Goal: Task Accomplishment & Management: Use online tool/utility

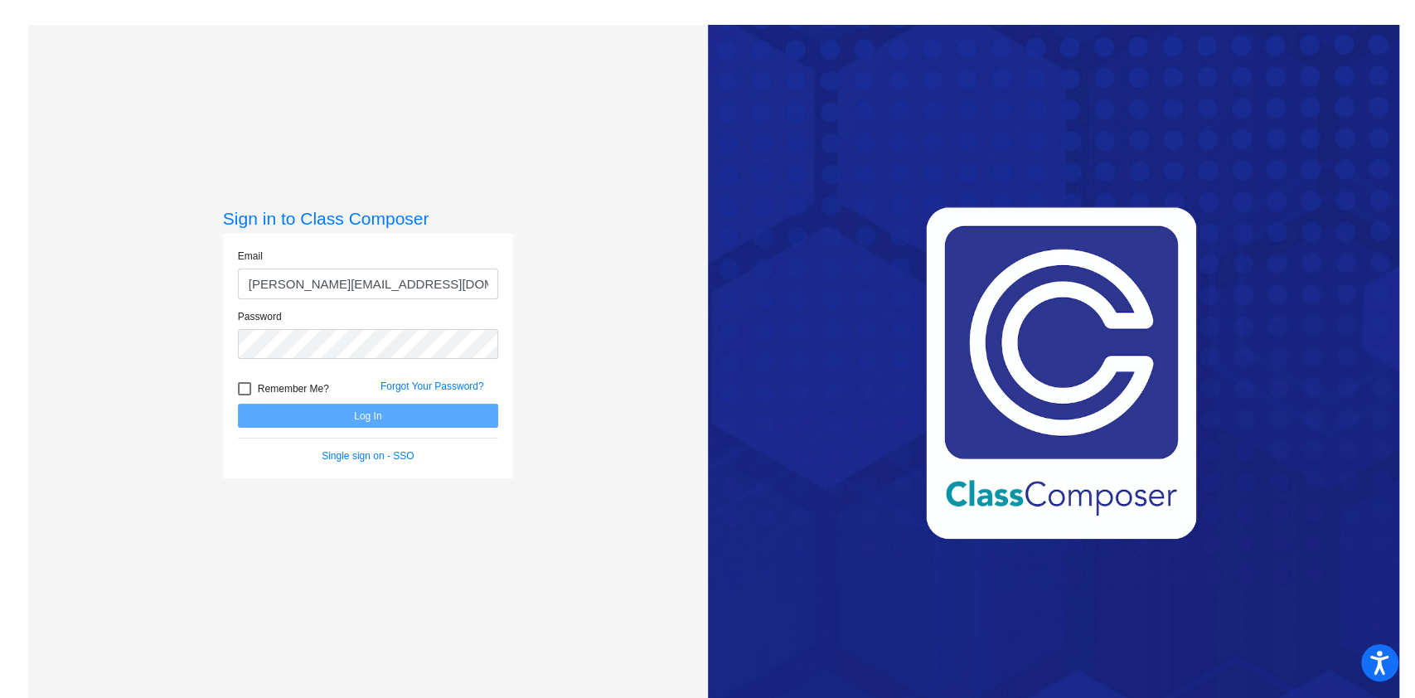
type input "[PERSON_NAME][EMAIL_ADDRESS][DOMAIN_NAME]"
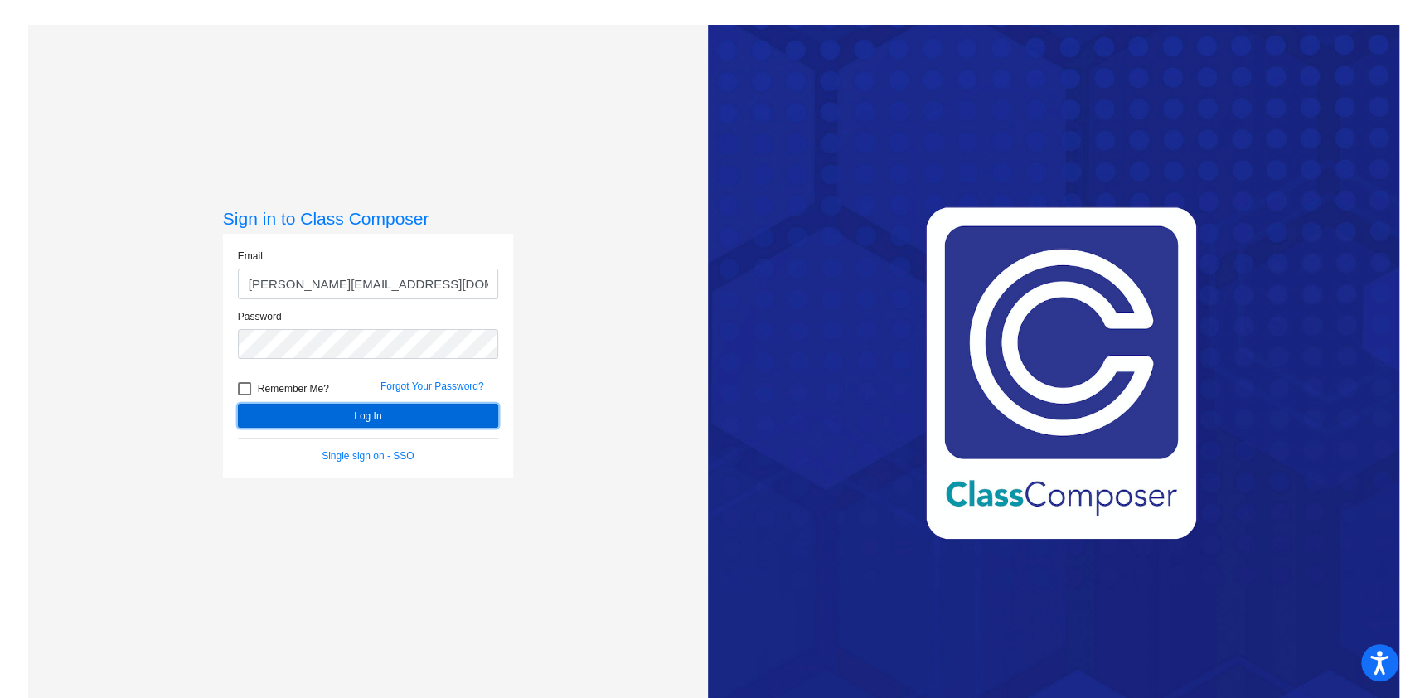
click at [345, 413] on button "Log In" at bounding box center [368, 416] width 260 height 24
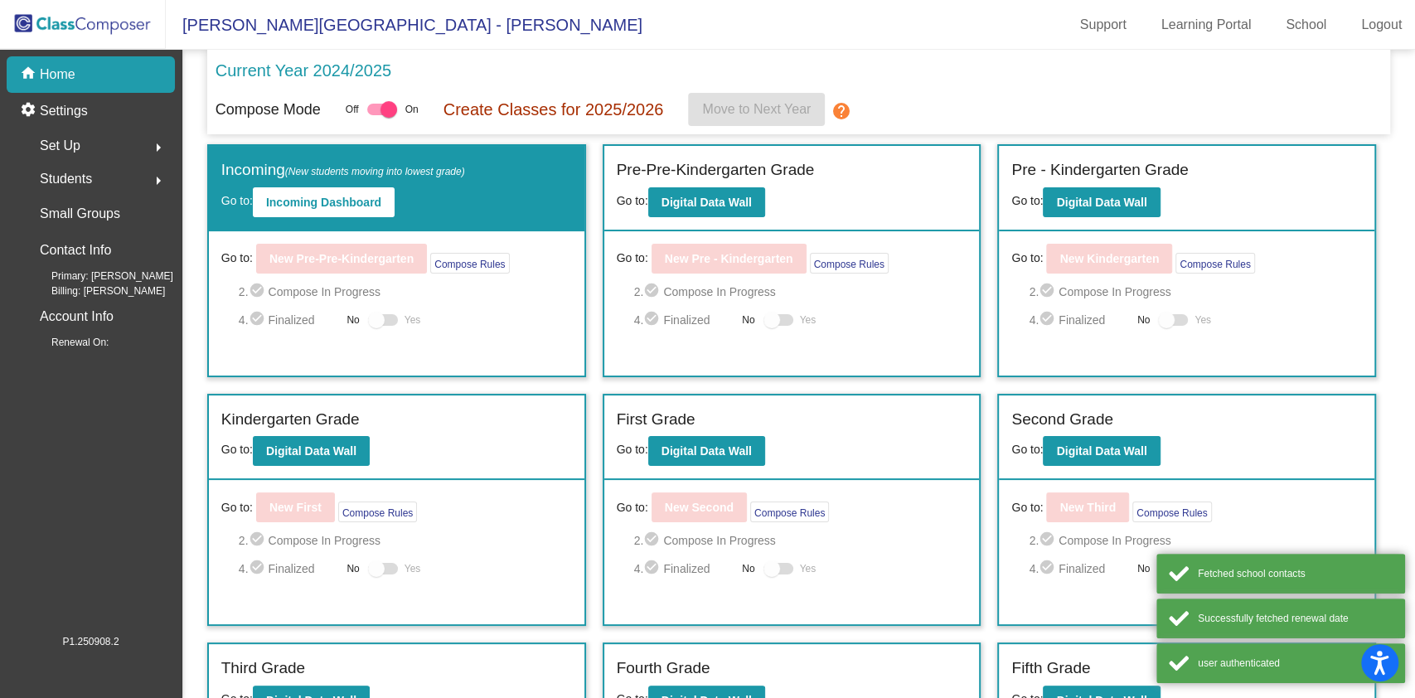
scroll to position [278, 0]
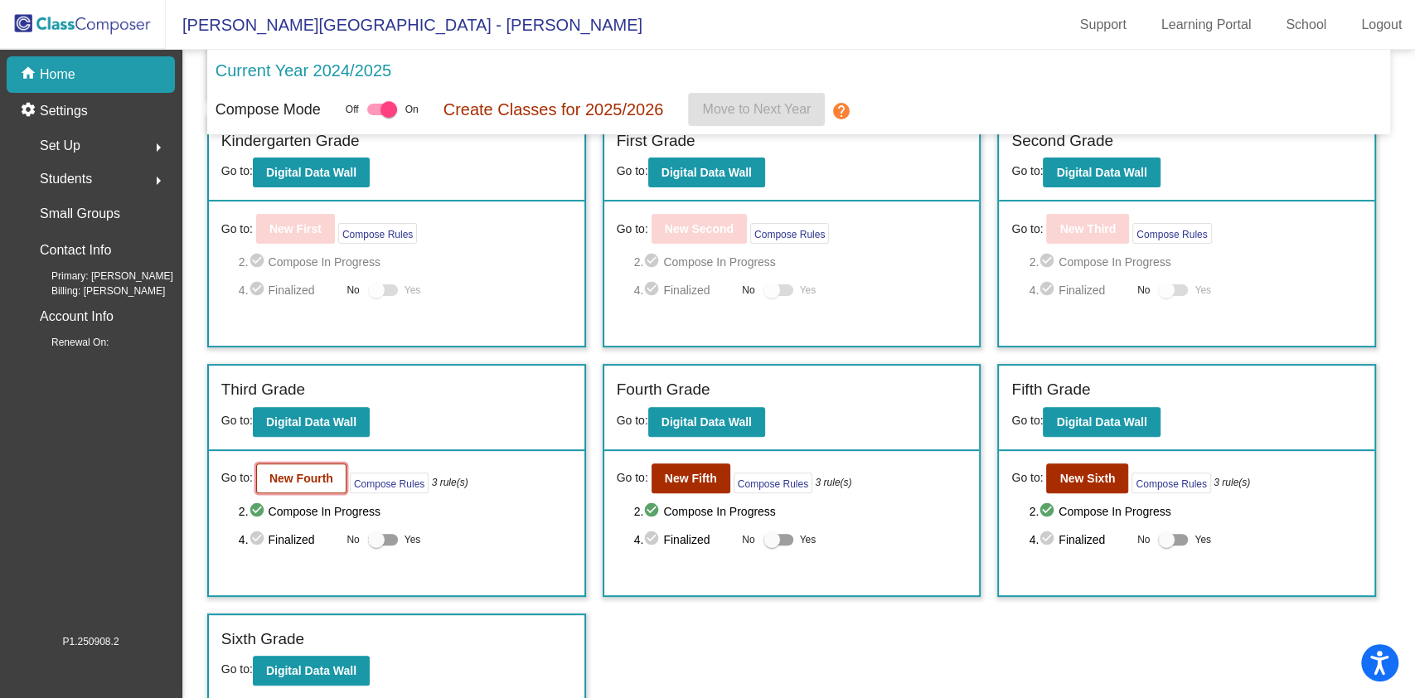
click at [311, 477] on b "New Fourth" at bounding box center [301, 478] width 64 height 13
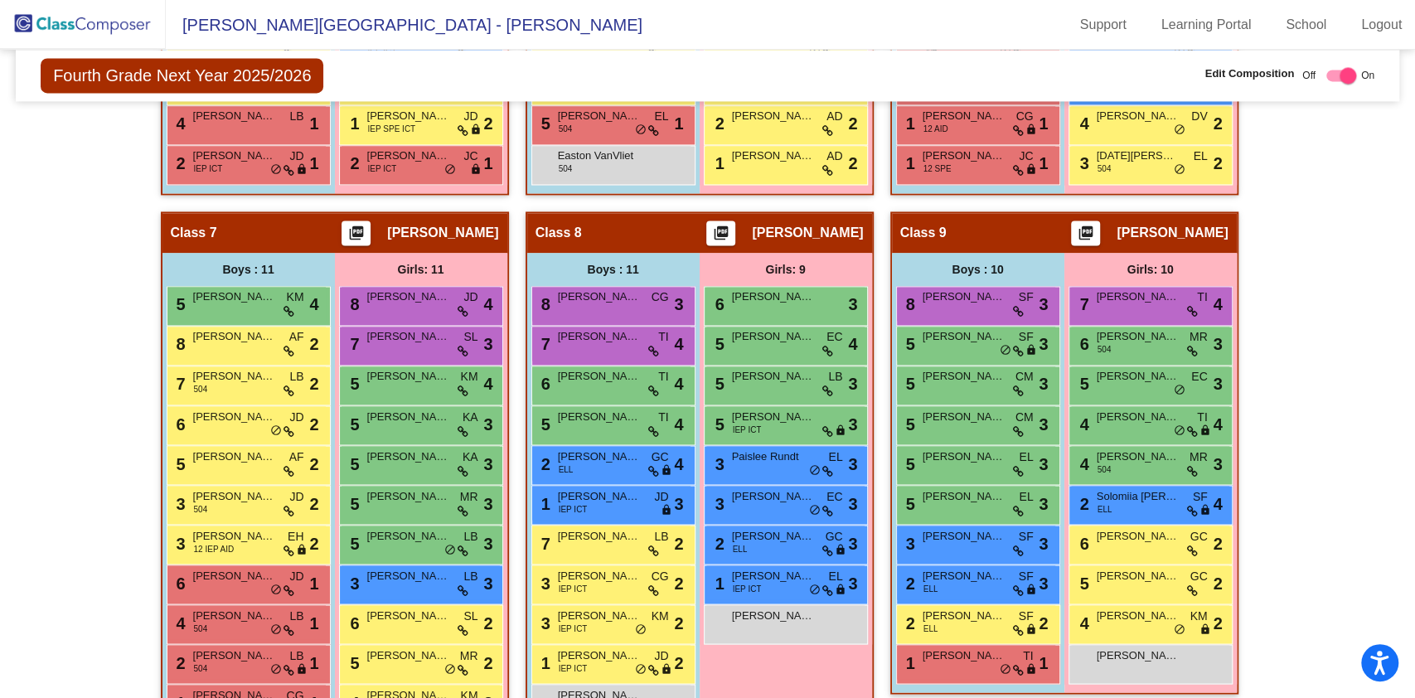
scroll to position [1784, 0]
